Goal: Transaction & Acquisition: Purchase product/service

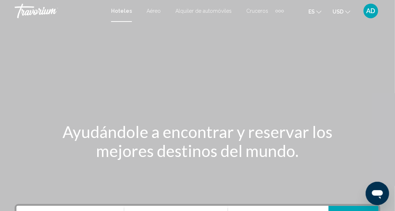
click at [337, 101] on div "Main content" at bounding box center [197, 109] width 395 height 219
click at [342, 101] on div "Main content" at bounding box center [197, 109] width 395 height 219
click at [363, 12] on button "AD" at bounding box center [371, 10] width 19 height 15
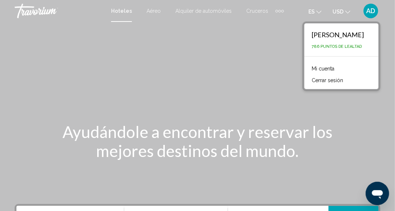
click at [337, 48] on span "786 Puntos de Lealtad" at bounding box center [337, 46] width 50 height 5
click at [227, 69] on div "Main content" at bounding box center [197, 109] width 395 height 219
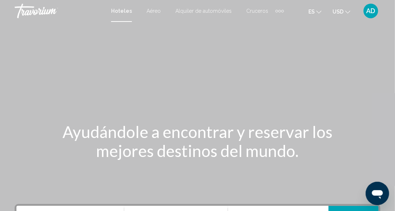
click at [348, 12] on icon "Change currency" at bounding box center [348, 12] width 5 height 5
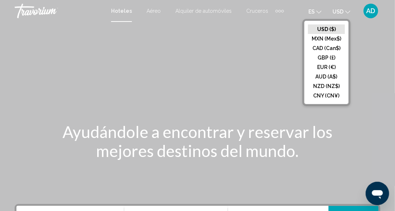
drag, startPoint x: 189, startPoint y: 83, endPoint x: 192, endPoint y: 74, distance: 9.8
click at [189, 83] on div "Main content" at bounding box center [197, 109] width 395 height 219
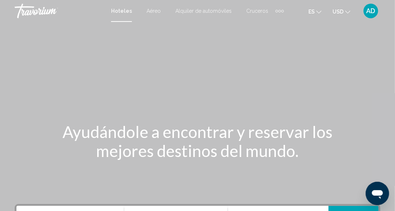
click at [276, 11] on div "Extra navigation items" at bounding box center [280, 10] width 8 height 11
click at [144, 46] on div "Main content" at bounding box center [197, 109] width 395 height 219
click at [374, 19] on mat-toolbar "Hoteles Aéreo Alquiler de automóviles Cruceros Actividades Hoteles Aéreo Alquil…" at bounding box center [197, 11] width 395 height 22
click at [370, 15] on div "AD" at bounding box center [371, 11] width 15 height 15
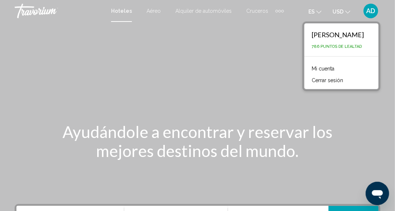
click at [301, 63] on div "Main content" at bounding box center [197, 109] width 395 height 219
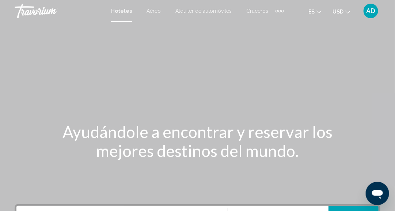
click at [381, 197] on icon "Abrir ventana de mensajería" at bounding box center [377, 193] width 13 height 13
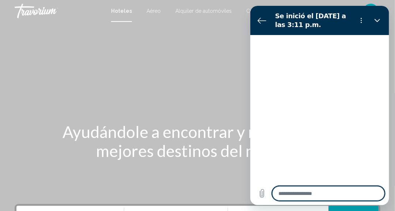
type textarea "*"
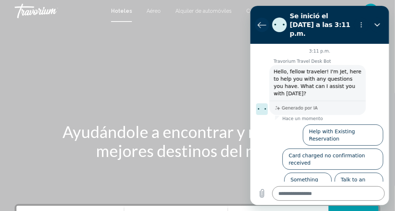
click at [256, 21] on button "Volver a la lista de conversaciones" at bounding box center [261, 25] width 15 height 15
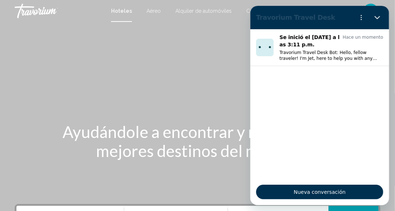
click at [200, 52] on div "Main content" at bounding box center [197, 109] width 395 height 219
click at [381, 16] on button "Cerrar" at bounding box center [377, 17] width 15 height 15
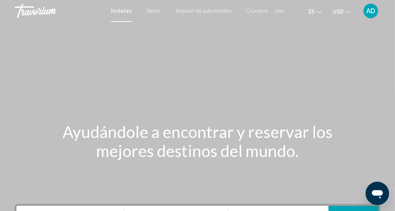
click at [320, 101] on div "Main content" at bounding box center [197, 109] width 395 height 219
click at [125, 10] on span "Hoteles" at bounding box center [121, 11] width 21 height 6
click at [373, 12] on span "AD" at bounding box center [371, 10] width 9 height 7
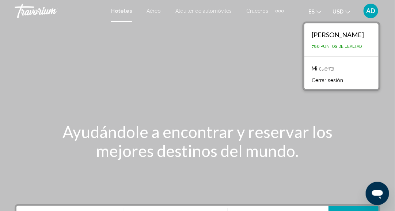
click at [333, 68] on link "Mi cuenta" at bounding box center [323, 69] width 30 height 10
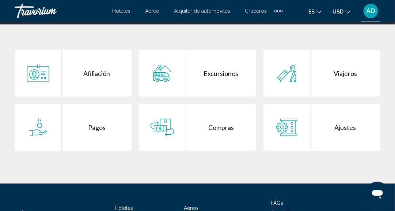
scroll to position [110, 0]
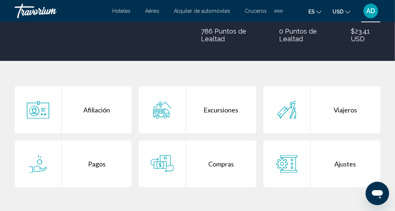
click at [354, 109] on div "Viajeros" at bounding box center [346, 110] width 70 height 47
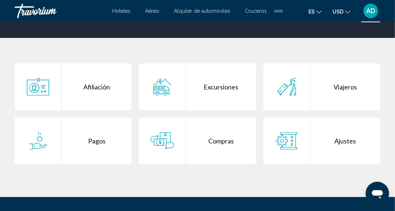
scroll to position [146, 0]
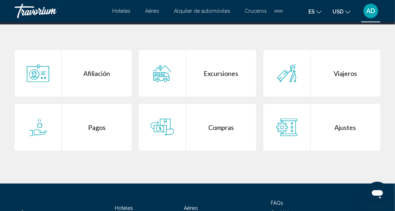
click at [223, 127] on div "Compras" at bounding box center [221, 127] width 70 height 47
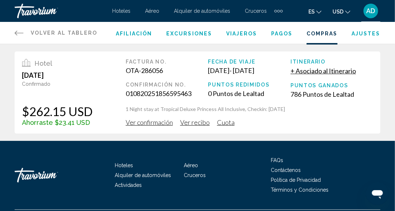
click at [159, 124] on span "Ver confirmación" at bounding box center [149, 122] width 47 height 8
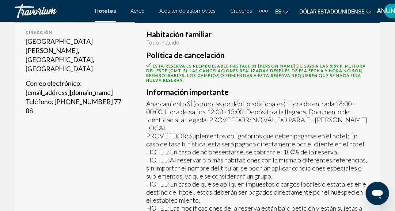
scroll to position [231, 0]
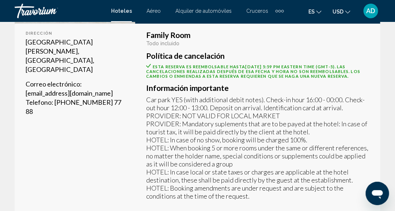
click at [79, 130] on div "Dirección Playas De Bavaro, Punta Cana 23000, Dominican Republic Correo electró…" at bounding box center [75, 120] width 121 height 193
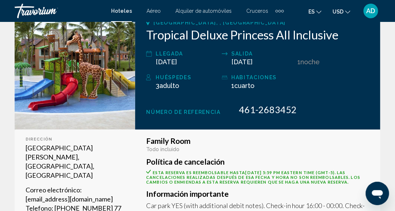
scroll to position [121, 0]
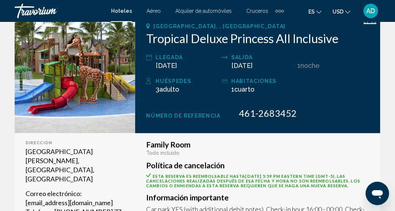
click at [318, 11] on icon "Change language" at bounding box center [319, 12] width 5 height 5
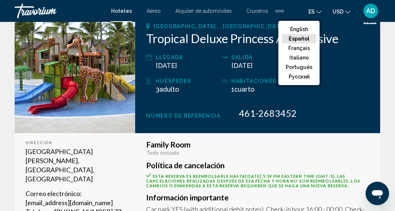
click at [308, 40] on button "Español" at bounding box center [299, 39] width 34 height 10
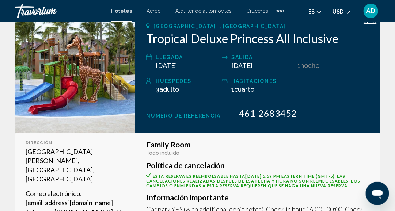
scroll to position [158, 0]
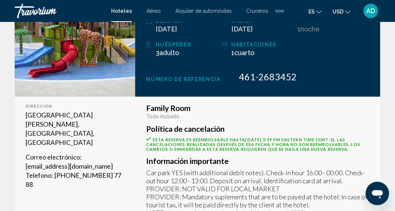
click at [372, 104] on div "Family Room Todo incluido Política de cancelación Esta reserva es reembolsable …" at bounding box center [257, 193] width 245 height 193
click at [317, 11] on button "es English Español Français Italiano Português русский" at bounding box center [315, 11] width 13 height 11
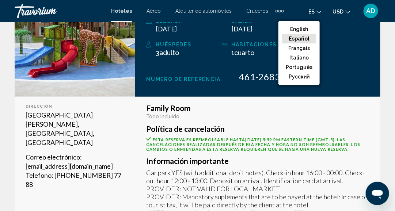
click at [305, 29] on button "English" at bounding box center [299, 29] width 34 height 10
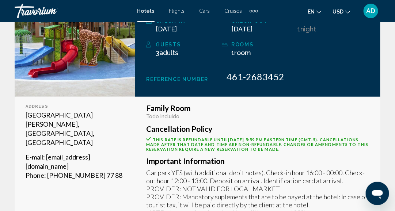
click at [319, 12] on icon "Change language" at bounding box center [319, 12] width 5 height 5
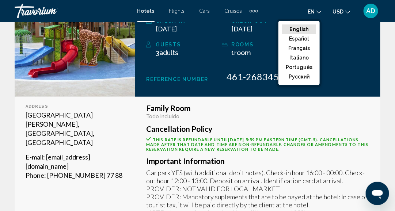
click at [309, 37] on button "Español" at bounding box center [299, 39] width 34 height 10
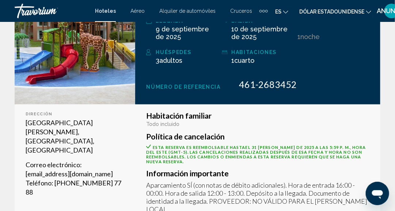
drag, startPoint x: 307, startPoint y: 132, endPoint x: 307, endPoint y: 136, distance: 4.0
click at [307, 132] on div "Habitación familiar Todo incluido Política de cancelación Esta reserva es reemb…" at bounding box center [257, 207] width 223 height 190
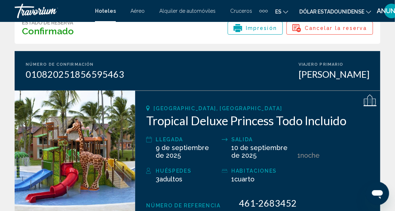
scroll to position [32, 0]
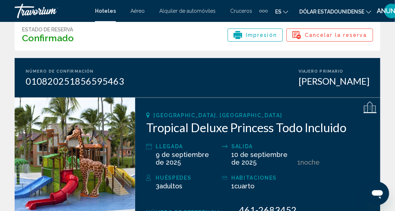
click at [176, 117] on font "[GEOGRAPHIC_DATA], [GEOGRAPHIC_DATA]" at bounding box center [218, 116] width 129 height 6
click at [182, 126] on font "Tropical Deluxe Princess Todo Incluido" at bounding box center [246, 127] width 200 height 15
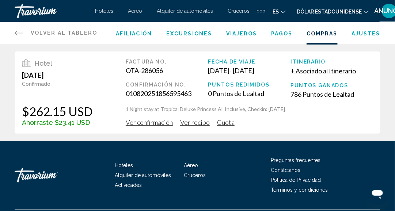
click at [199, 123] on span "Ver recibo" at bounding box center [195, 122] width 30 height 8
click at [225, 123] on span "Cuota" at bounding box center [226, 122] width 18 height 8
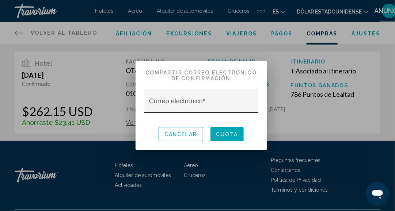
click at [185, 103] on input "Correo electrónico *" at bounding box center [201, 104] width 104 height 7
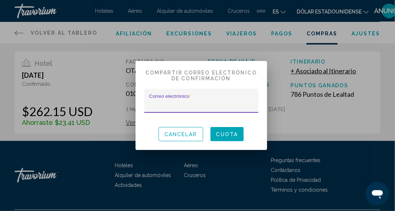
type input "**********"
click at [207, 137] on div "Cancelar Cuota" at bounding box center [201, 134] width 114 height 25
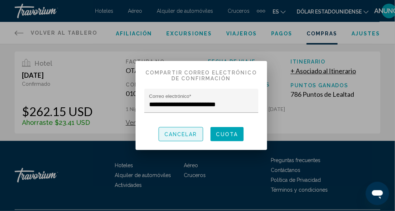
click at [198, 137] on button "Cancelar" at bounding box center [181, 134] width 45 height 14
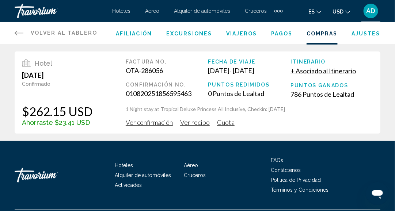
click at [266, 129] on div "Hotel August 1, 2025 Confirmado $262.15 USD Ahorraste $23.41 USD Factura no. OT…" at bounding box center [198, 93] width 366 height 82
click at [313, 11] on span "es" at bounding box center [312, 12] width 6 height 6
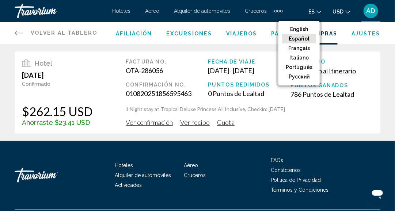
click at [304, 31] on button "English" at bounding box center [299, 29] width 34 height 10
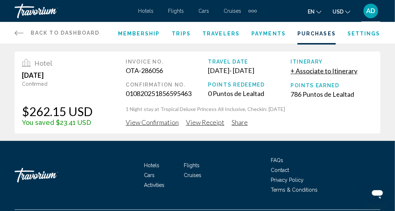
click at [235, 125] on span "Share" at bounding box center [240, 122] width 16 height 8
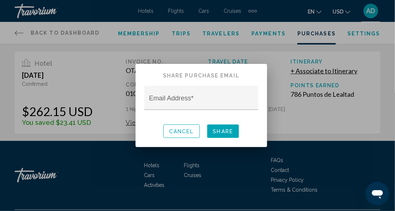
click at [185, 136] on button "Cancel" at bounding box center [181, 132] width 37 height 14
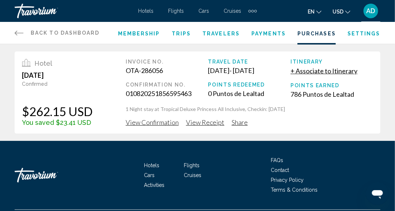
click at [295, 140] on div "Back to Dashboard Dashboard Membership Trips Travelers Payments Purchases Setti…" at bounding box center [197, 70] width 395 height 141
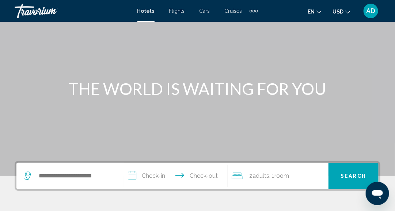
scroll to position [73, 0]
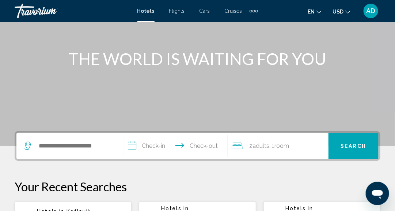
click at [83, 156] on div "Search widget" at bounding box center [70, 146] width 93 height 26
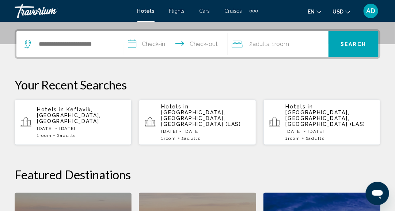
scroll to position [180, 0]
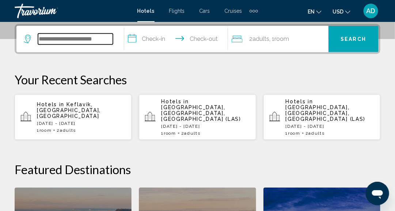
click at [86, 41] on input "Search widget" at bounding box center [75, 39] width 75 height 11
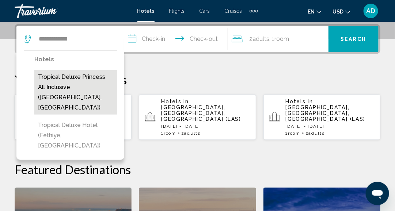
click at [63, 83] on button "Tropical Deluxe Princess All Inclusive ([GEOGRAPHIC_DATA], [GEOGRAPHIC_DATA])" at bounding box center [75, 92] width 83 height 45
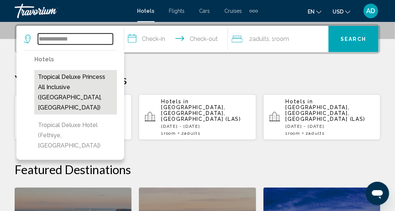
type input "**********"
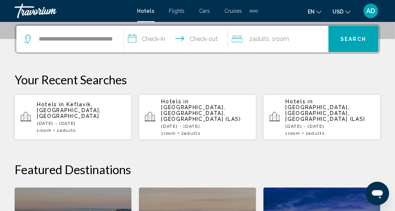
click at [157, 37] on input "**********" at bounding box center [177, 40] width 107 height 29
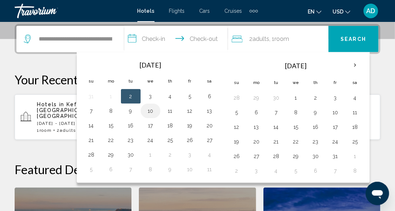
click at [152, 113] on button "10" at bounding box center [151, 111] width 12 height 10
click at [170, 112] on button "11" at bounding box center [171, 111] width 12 height 10
type input "**********"
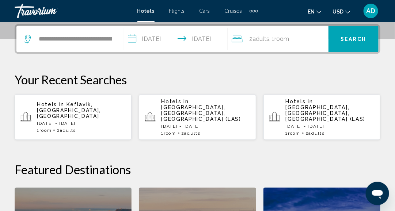
click at [348, 44] on button "Search" at bounding box center [354, 39] width 50 height 26
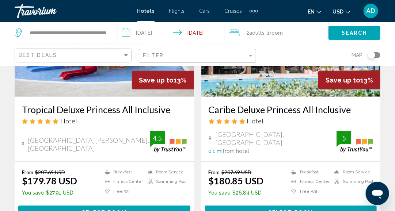
scroll to position [73, 0]
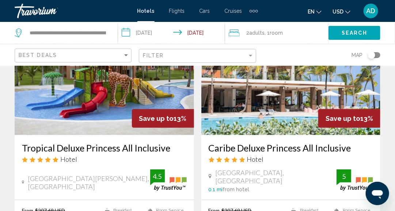
click at [101, 106] on img "Main content" at bounding box center [105, 76] width 180 height 117
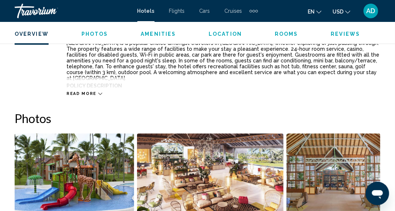
scroll to position [419, 0]
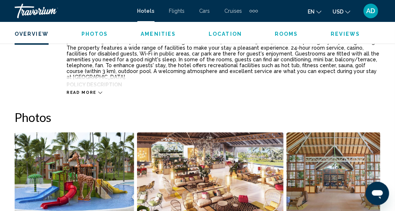
click at [320, 14] on button "en English Español Français Italiano Português русский" at bounding box center [315, 11] width 14 height 11
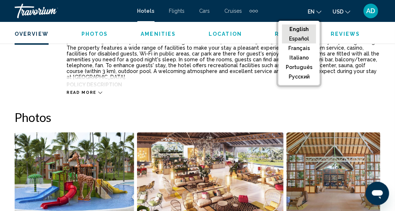
click at [307, 40] on button "Español" at bounding box center [299, 39] width 34 height 10
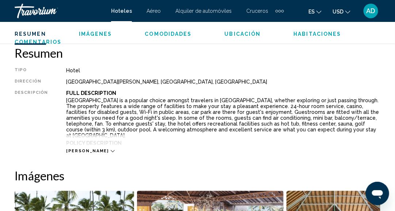
scroll to position [382, 0]
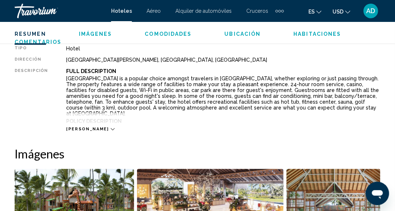
click at [86, 130] on div "[PERSON_NAME]" at bounding box center [90, 129] width 48 height 5
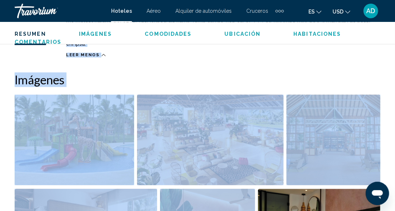
scroll to position [548, 0]
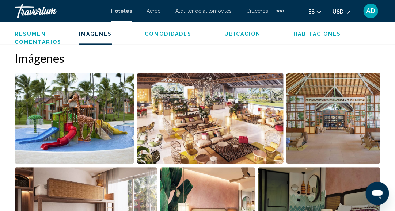
drag, startPoint x: 60, startPoint y: 108, endPoint x: 144, endPoint y: 43, distance: 106.7
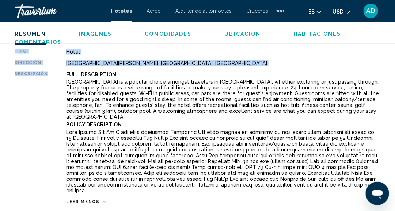
scroll to position [365, 0]
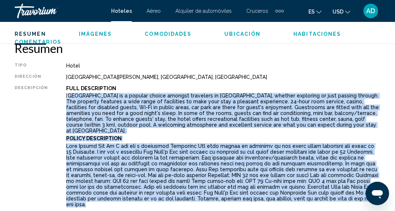
drag, startPoint x: 66, startPoint y: 95, endPoint x: 249, endPoint y: 193, distance: 207.3
click at [249, 193] on div "Full Description [GEOGRAPHIC_DATA] is a popular choice amongst travelers in [GE…" at bounding box center [223, 148] width 314 height 124
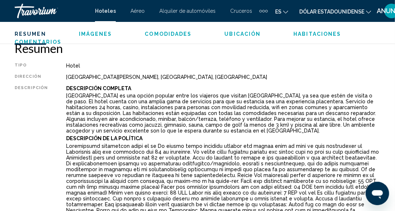
click at [266, 75] on div "[GEOGRAPHIC_DATA][PERSON_NAME], [GEOGRAPHIC_DATA], [GEOGRAPHIC_DATA]" at bounding box center [223, 77] width 314 height 6
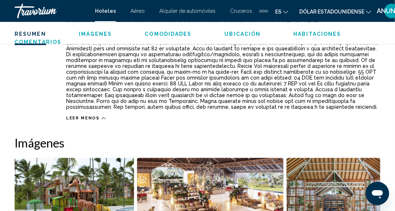
scroll to position [256, 0]
